Goal: Information Seeking & Learning: Learn about a topic

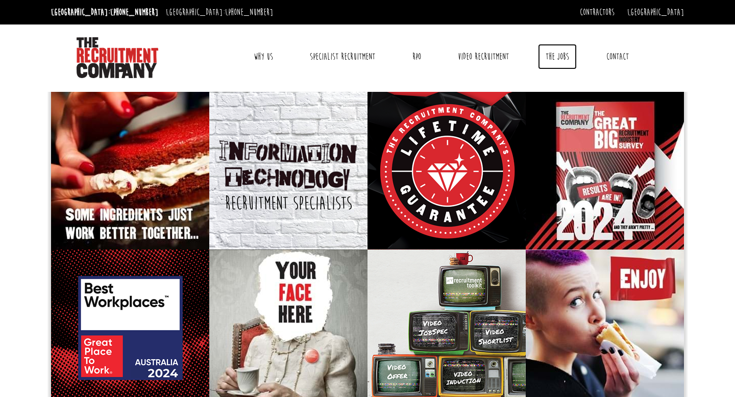
click at [551, 59] on link "The Jobs" at bounding box center [557, 57] width 39 height 26
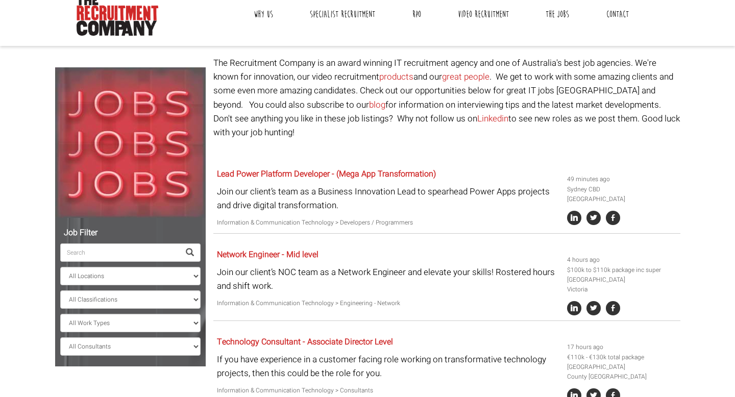
scroll to position [44, 0]
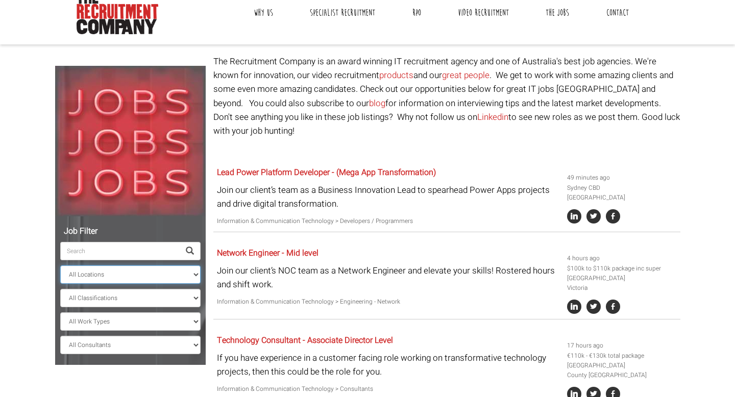
click at [133, 272] on select "All Locations [GEOGRAPHIC_DATA] [GEOGRAPHIC_DATA] [GEOGRAPHIC_DATA] [GEOGRAPHIC…" at bounding box center [130, 274] width 140 height 18
click at [60, 265] on select "All Locations [GEOGRAPHIC_DATA] [GEOGRAPHIC_DATA] [GEOGRAPHIC_DATA] [GEOGRAPHIC…" at bounding box center [130, 274] width 140 height 18
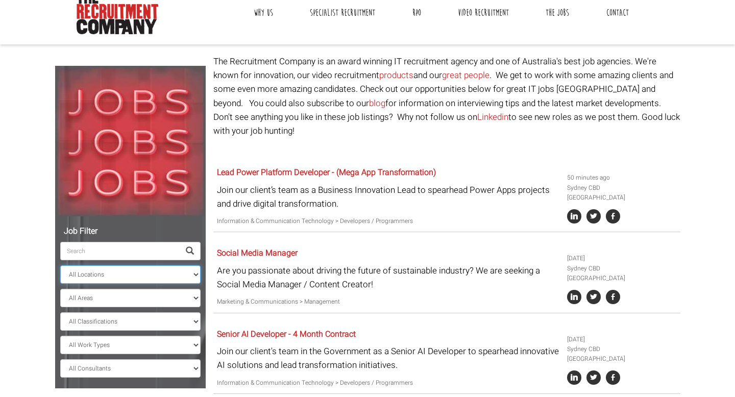
click at [107, 273] on select "All Locations [GEOGRAPHIC_DATA] [GEOGRAPHIC_DATA] [GEOGRAPHIC_DATA] [GEOGRAPHIC…" at bounding box center [130, 274] width 140 height 18
click at [60, 265] on select "All Locations [GEOGRAPHIC_DATA] [GEOGRAPHIC_DATA] [GEOGRAPHIC_DATA] [GEOGRAPHIC…" at bounding box center [130, 274] width 140 height 18
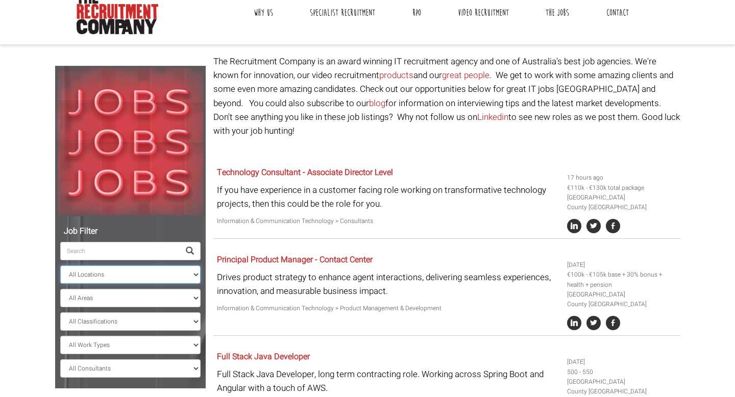
click at [114, 268] on select "All Locations [GEOGRAPHIC_DATA] [GEOGRAPHIC_DATA] [GEOGRAPHIC_DATA] [GEOGRAPHIC…" at bounding box center [130, 274] width 140 height 18
select select "[GEOGRAPHIC_DATA]"
click at [60, 265] on select "All Locations [GEOGRAPHIC_DATA] [GEOGRAPHIC_DATA] [GEOGRAPHIC_DATA] [GEOGRAPHIC…" at bounding box center [130, 274] width 140 height 18
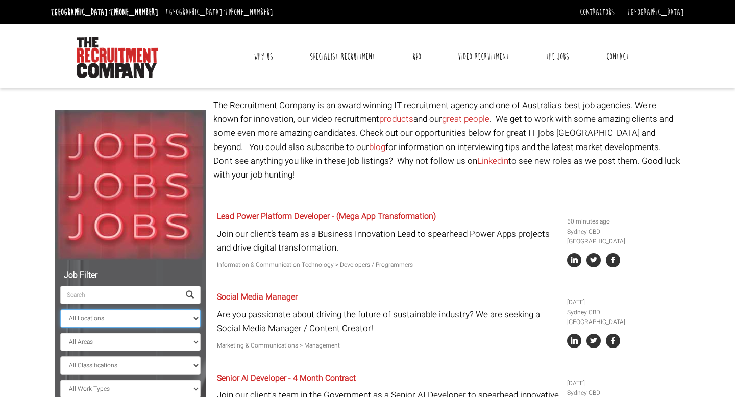
scroll to position [44, 0]
